Goal: Task Accomplishment & Management: Complete application form

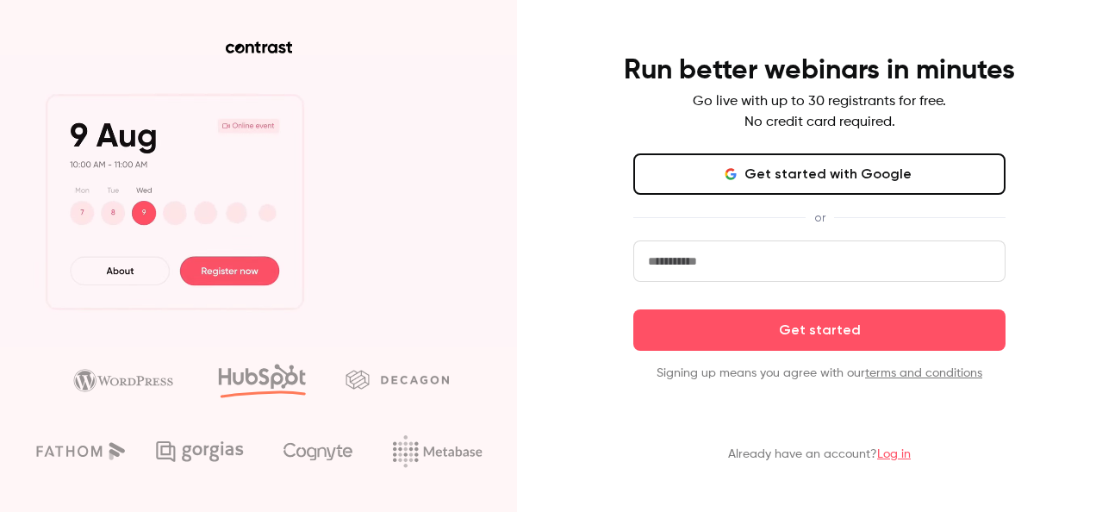
click at [729, 269] on input "email" at bounding box center [819, 260] width 372 height 41
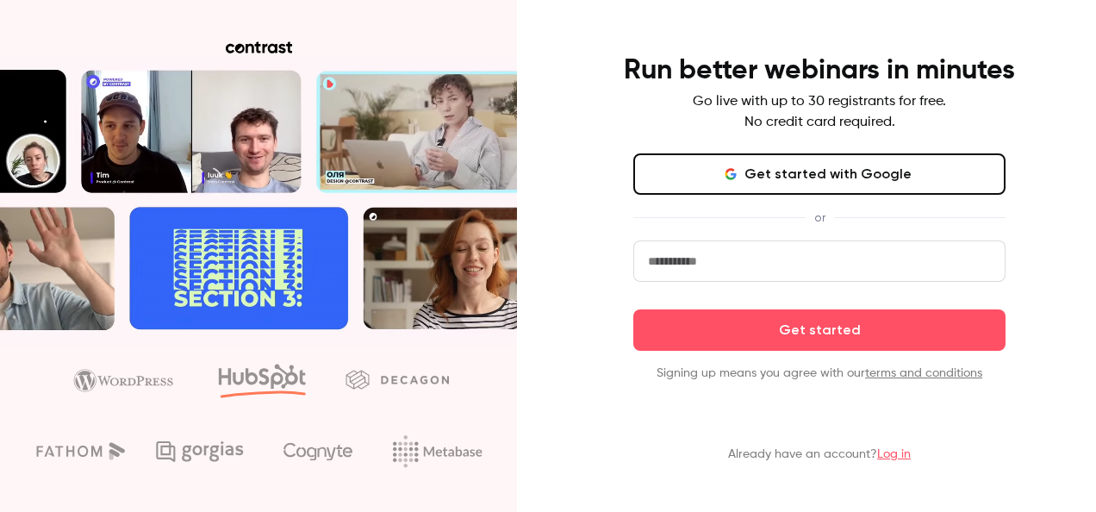
type input "**********"
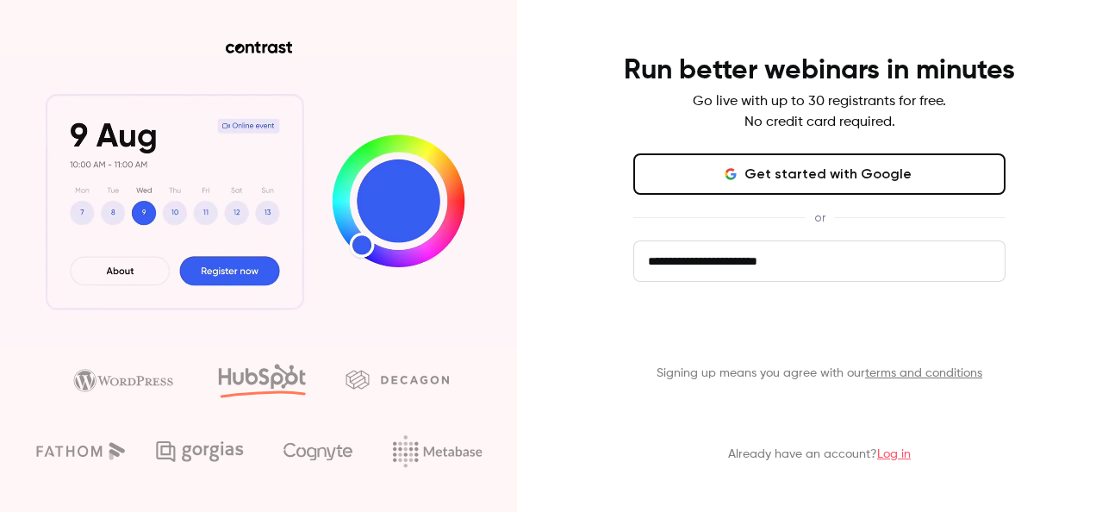
click at [831, 326] on button "Get started" at bounding box center [819, 329] width 372 height 41
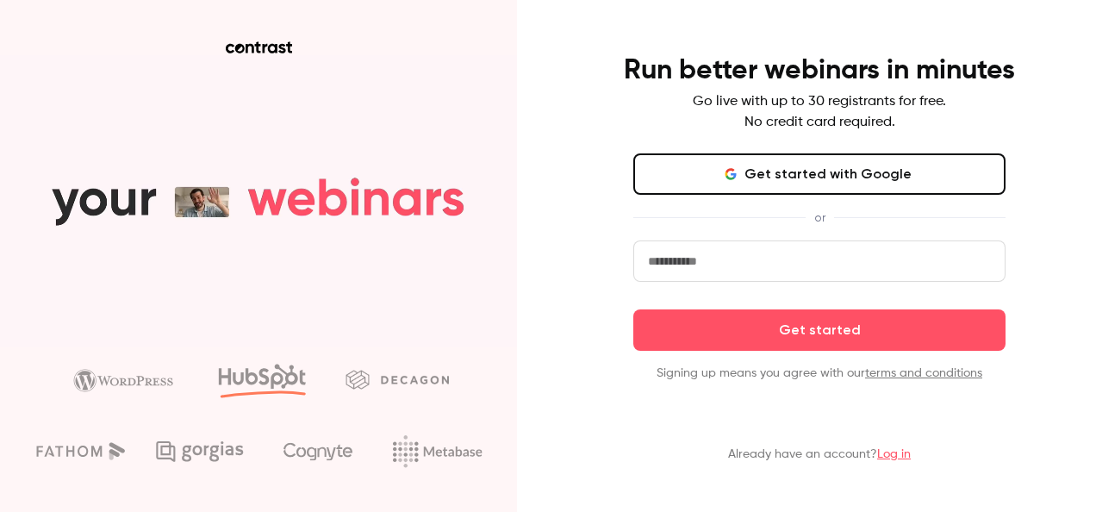
click at [846, 169] on button "Get started with Google" at bounding box center [819, 173] width 372 height 41
